Goal: Information Seeking & Learning: Learn about a topic

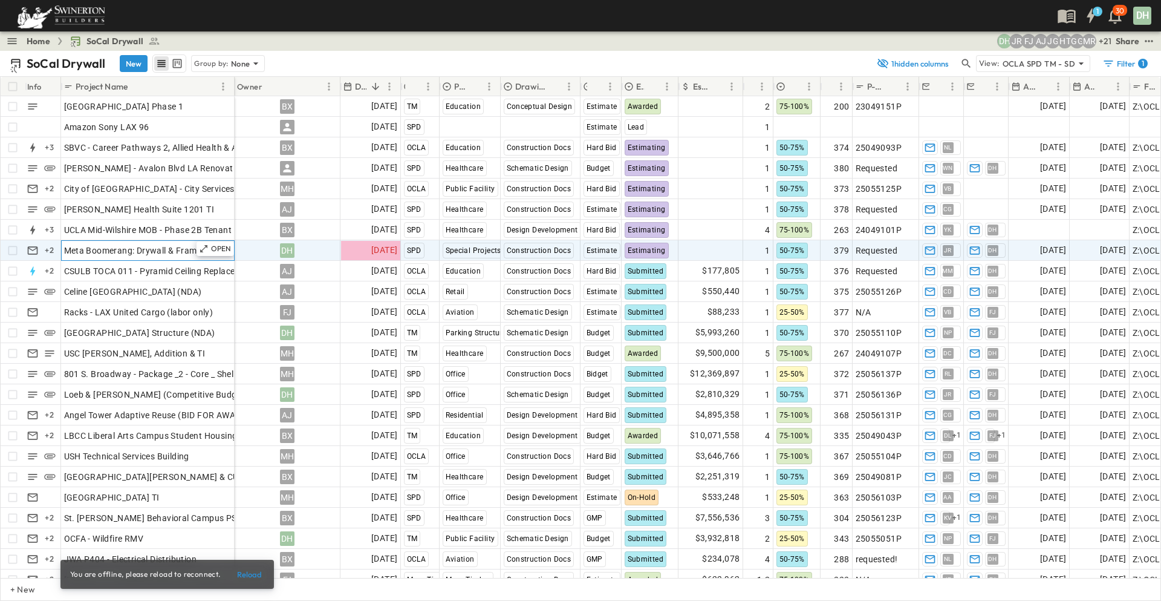
click at [180, 249] on span "Meta Boomerang: Drywall & Framing" at bounding box center [136, 250] width 145 height 12
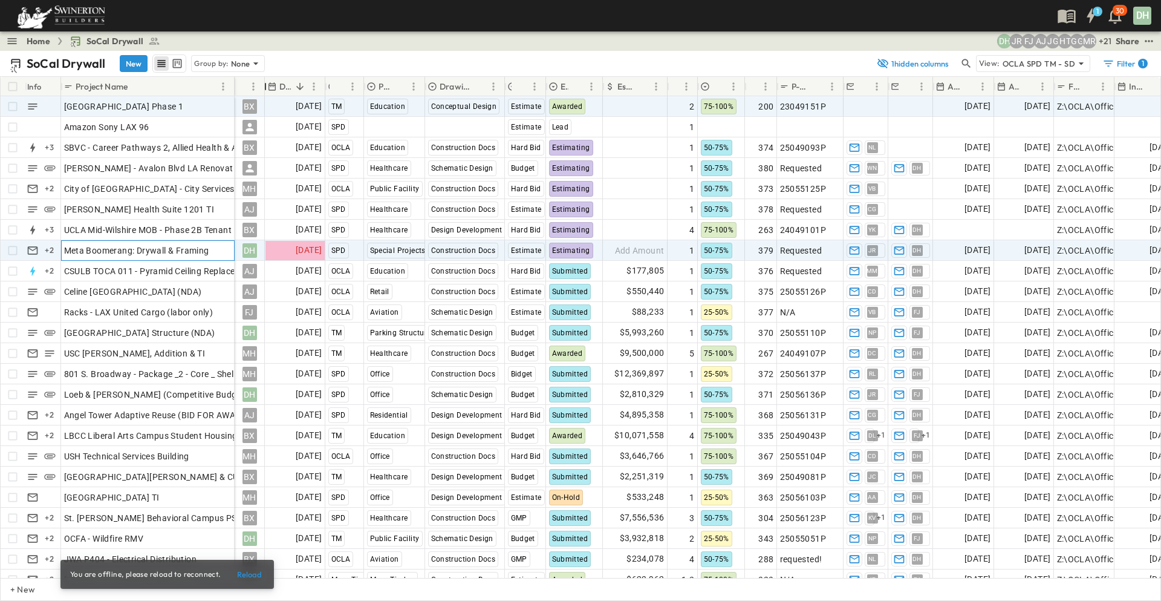
drag, startPoint x: 341, startPoint y: 82, endPoint x: 240, endPoint y: 99, distance: 102.9
click at [240, 99] on div "Info Project Name Owner Due Date Region Primary Market Drawing Status Estimate …" at bounding box center [581, 327] width 1160 height 501
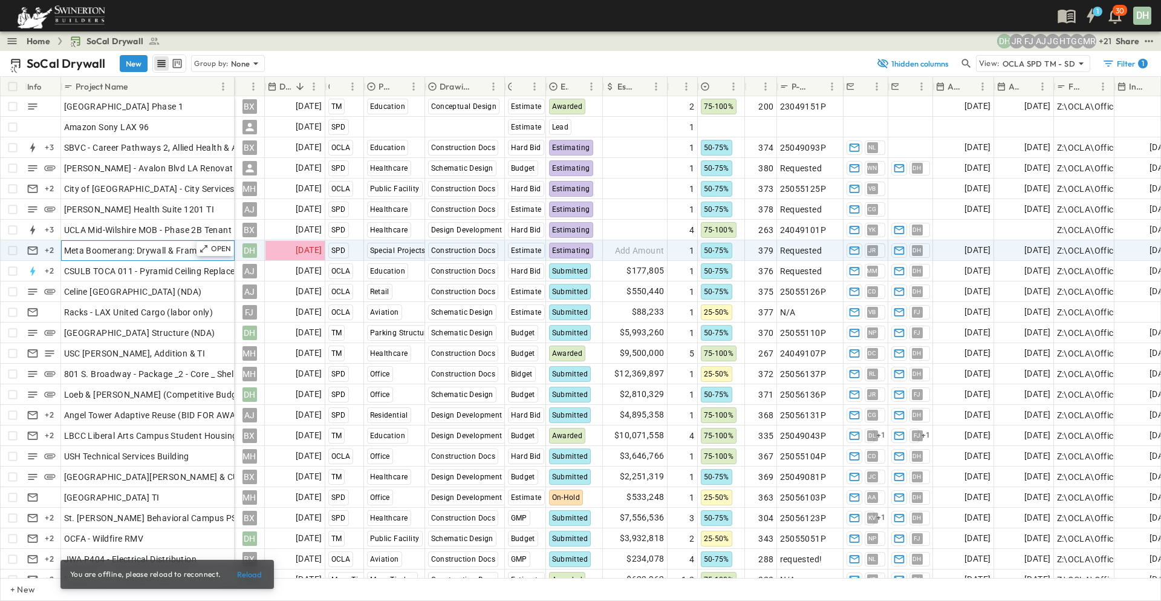
click at [151, 255] on span "Meta Boomerang: Drywall & Framing" at bounding box center [136, 250] width 145 height 12
click at [875, 250] on span "JR" at bounding box center [873, 250] width 8 height 1
click at [880, 250] on span "[PERSON_NAME]" at bounding box center [887, 251] width 51 height 10
click at [976, 259] on div "Edit contact" at bounding box center [984, 261] width 64 height 12
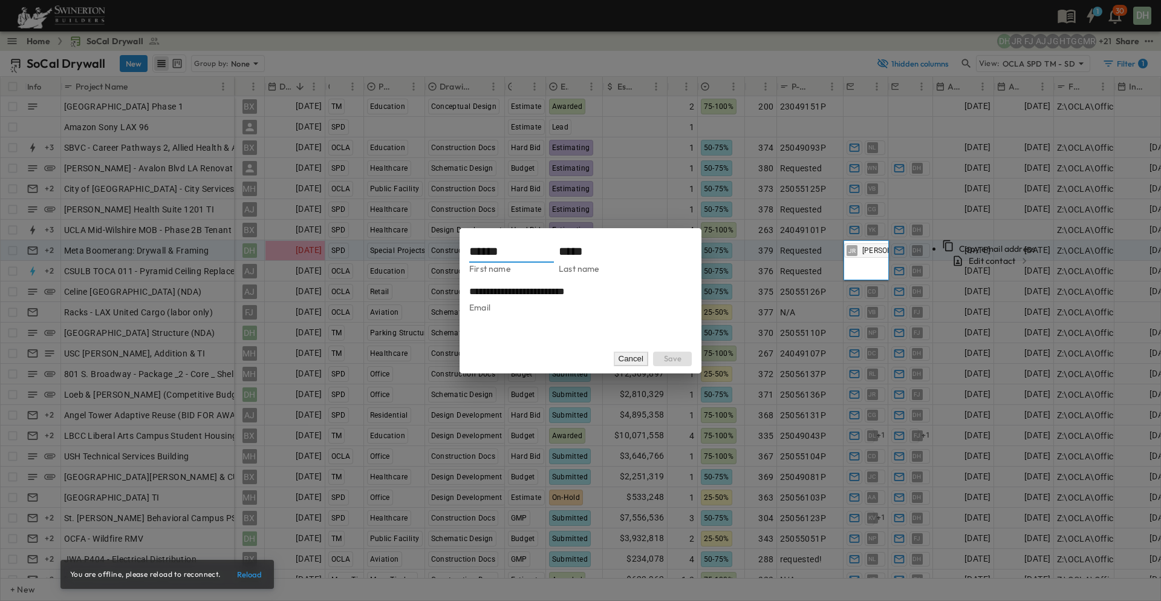
click at [639, 359] on button "Cancel" at bounding box center [631, 358] width 35 height 15
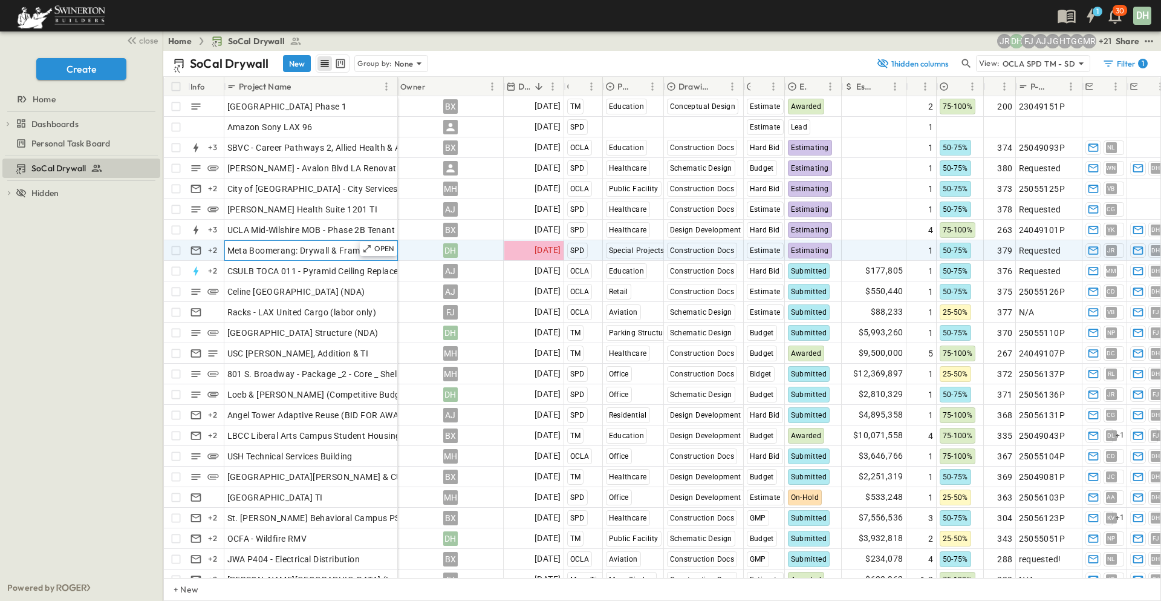
click at [324, 249] on span "Meta Boomerang: Drywall & Framing" at bounding box center [299, 250] width 145 height 12
click at [392, 252] on p "OPEN" at bounding box center [384, 249] width 21 height 10
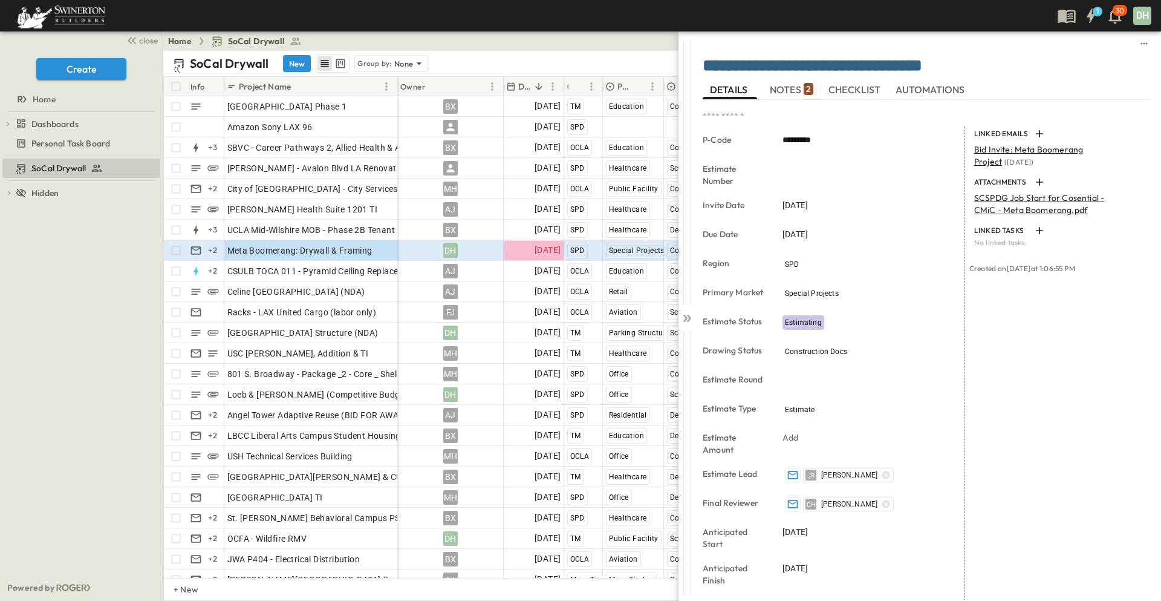
click at [786, 89] on span "NOTES 2" at bounding box center [792, 89] width 44 height 11
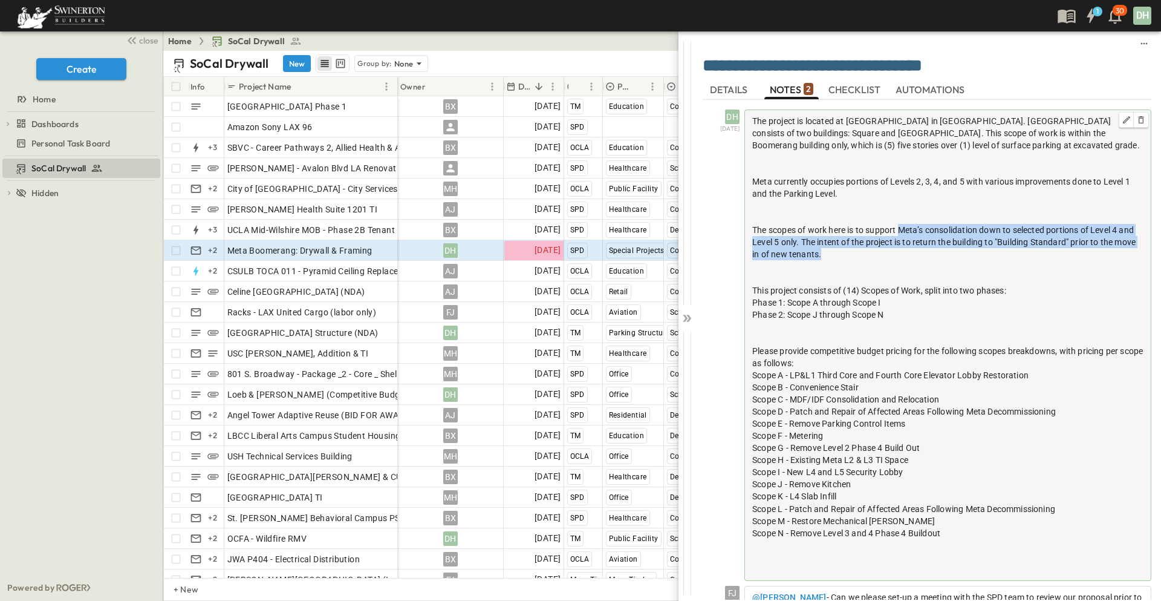
drag, startPoint x: 901, startPoint y: 229, endPoint x: 869, endPoint y: 254, distance: 40.1
click at [869, 254] on div "The scopes of work here is to support Meta’s consolidation down to selected por…" at bounding box center [947, 242] width 391 height 36
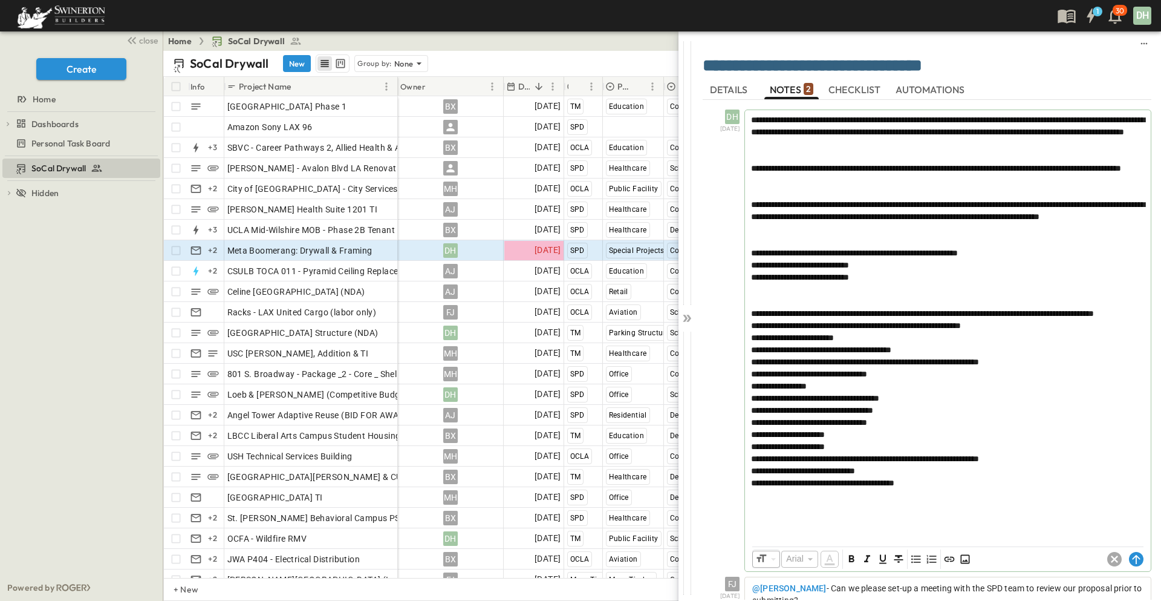
drag, startPoint x: 1038, startPoint y: 63, endPoint x: 1068, endPoint y: 62, distance: 29.1
click at [1038, 63] on textarea "**********" at bounding box center [923, 66] width 440 height 21
click at [112, 339] on div "SoCal Drywall To pick up a draggable item, press the space bar. While dragging,…" at bounding box center [81, 365] width 163 height 418
click at [1058, 60] on textarea "**********" at bounding box center [923, 66] width 440 height 21
